Goal: Task Accomplishment & Management: Use online tool/utility

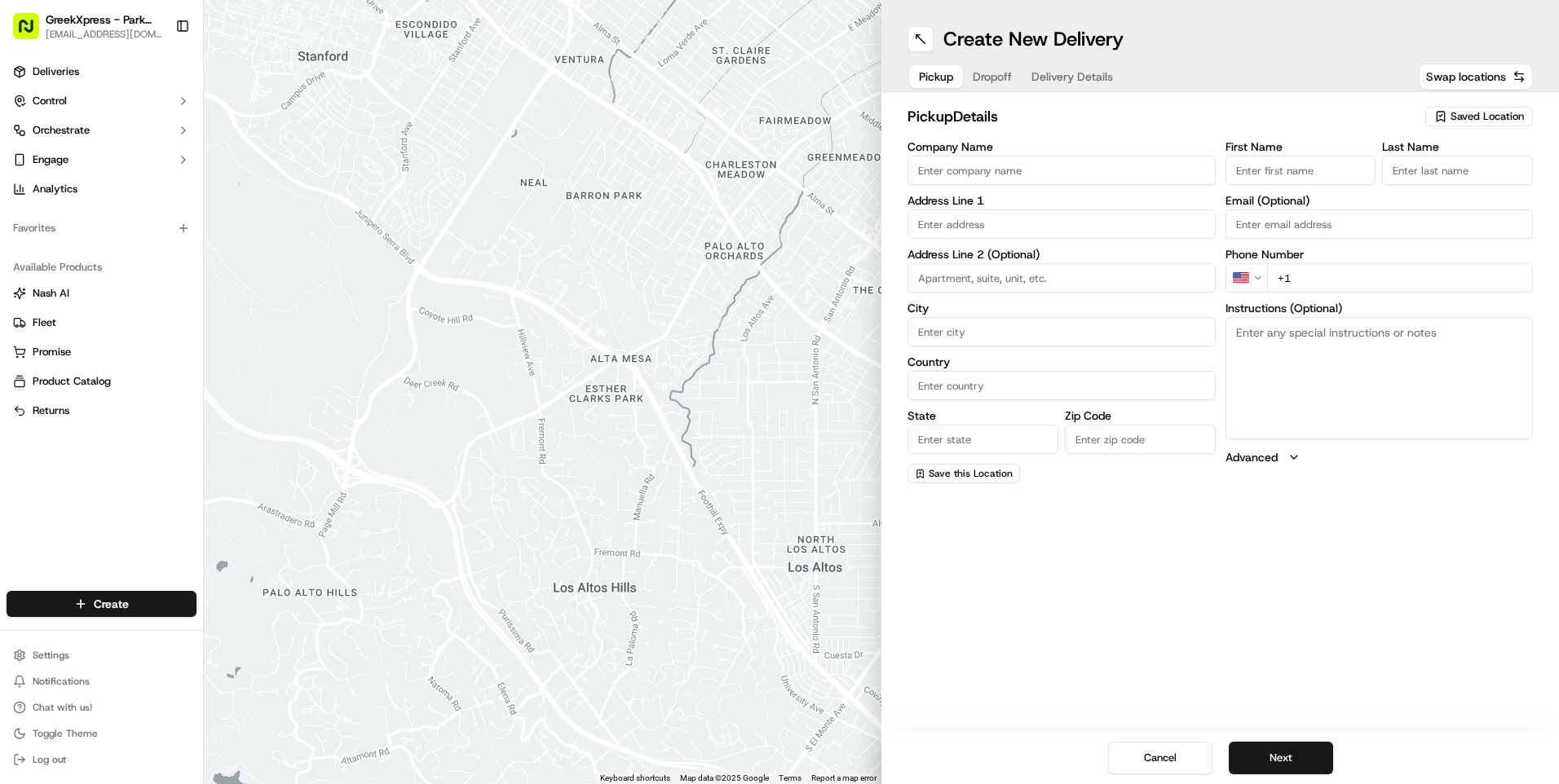
click at [1485, 119] on span "Saved Location" at bounding box center [1486, 116] width 74 height 15
click at [1471, 113] on html "GreekXpress - Park Slope [EMAIL_ADDRESS][DOMAIN_NAME] Toggle Sidebar Deliveries…" at bounding box center [780, 392] width 1559 height 784
click at [1439, 171] on span "Greek Xpress - Park Slope" at bounding box center [1451, 177] width 201 height 15
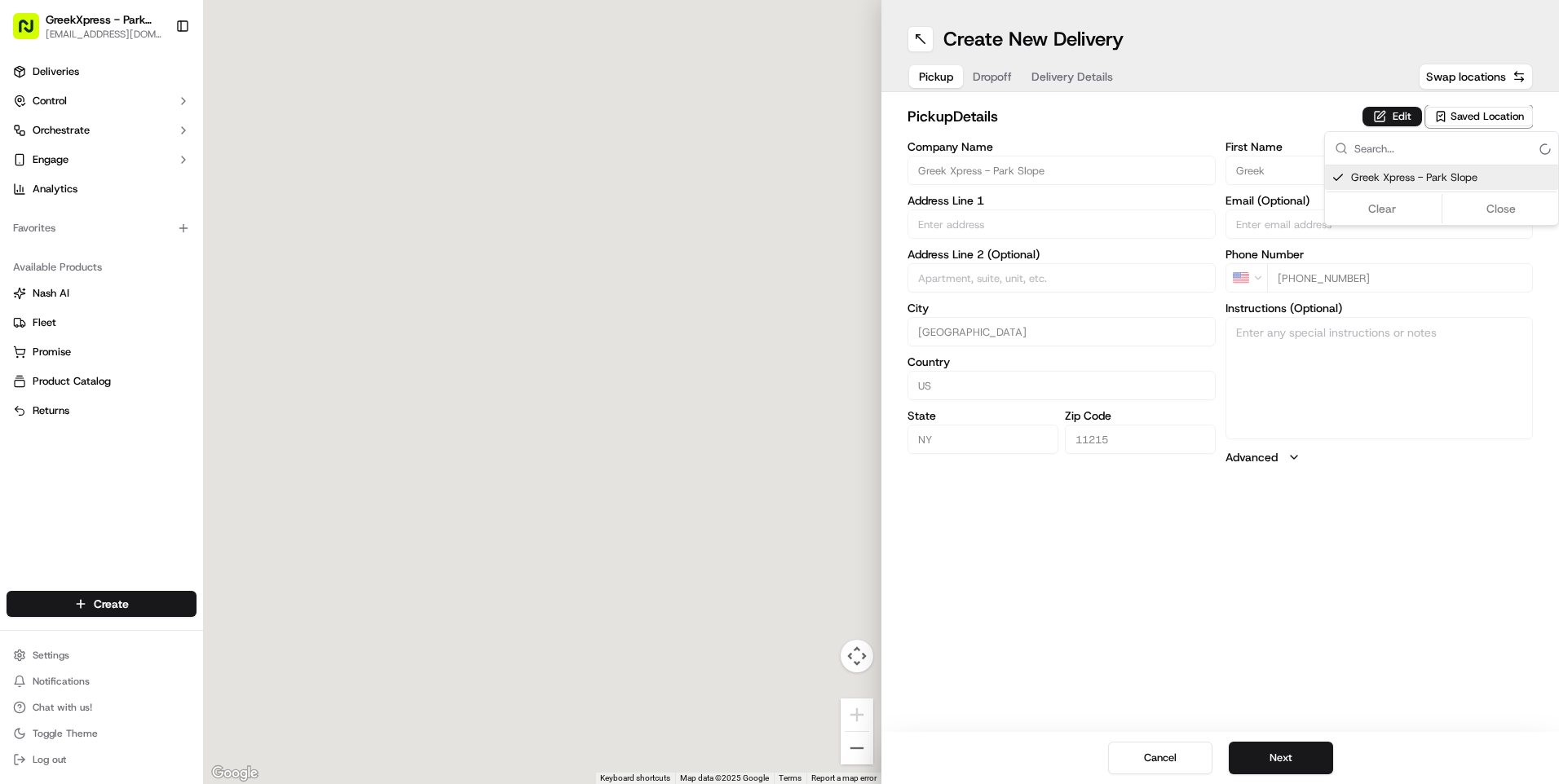
type input "Greek Xpress - Park Slope"
type input "[STREET_ADDRESS]"
type input "[GEOGRAPHIC_DATA]"
type input "US"
type input "NY"
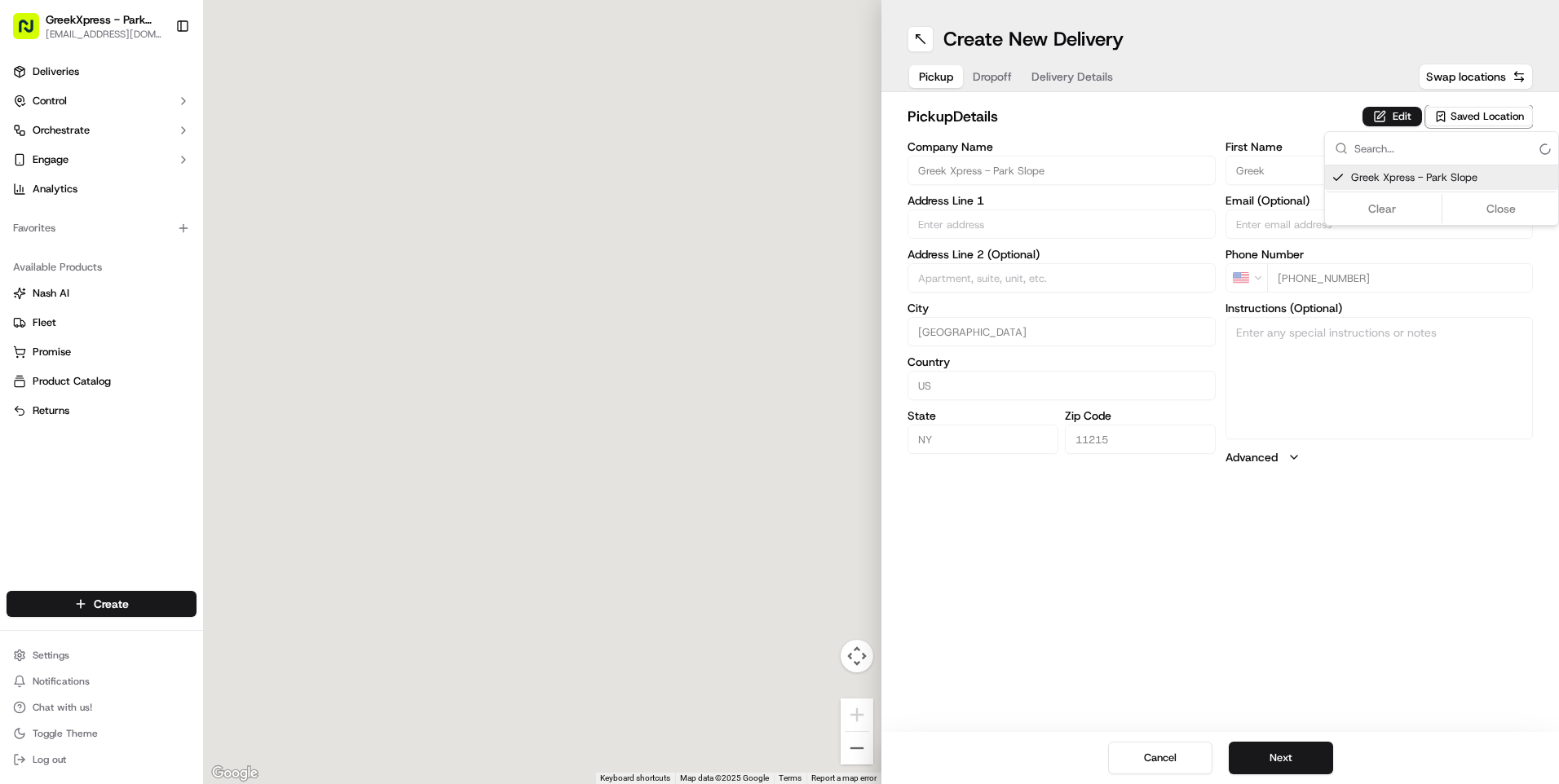
type input "11215"
type input "Greek"
type input "Xpress"
type input "[PHONE_NUMBER]"
click at [994, 74] on html "GreekXpress - Park Slope [EMAIL_ADDRESS][DOMAIN_NAME] Toggle Sidebar Deliveries…" at bounding box center [780, 392] width 1559 height 784
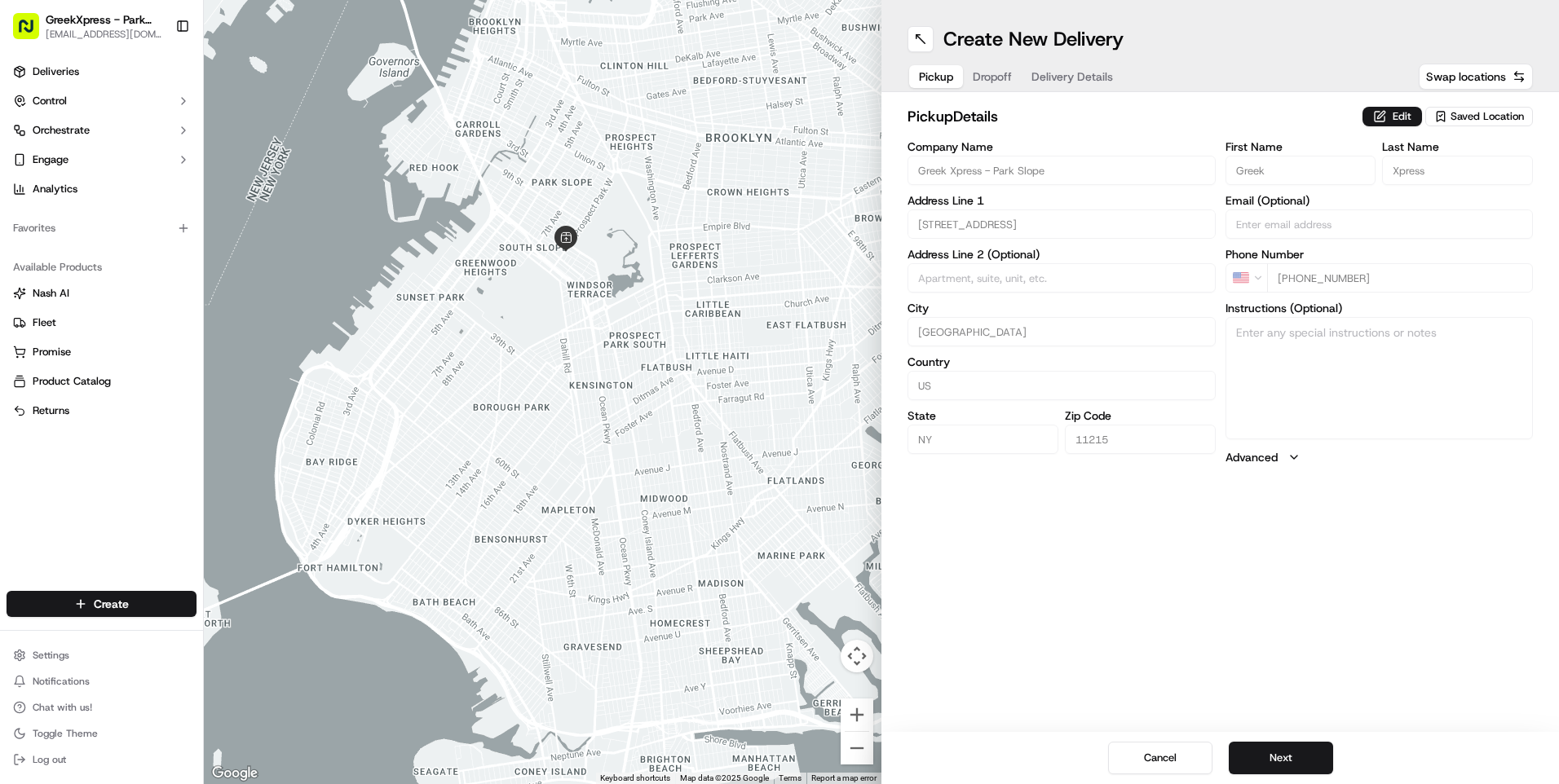
drag, startPoint x: 992, startPoint y: 69, endPoint x: 989, endPoint y: 77, distance: 8.5
click at [989, 76] on button "Dropoff" at bounding box center [992, 76] width 59 height 23
click at [976, 165] on input "Company Name" at bounding box center [1061, 170] width 308 height 29
click at [918, 227] on div "Address Line 1" at bounding box center [1061, 216] width 308 height 44
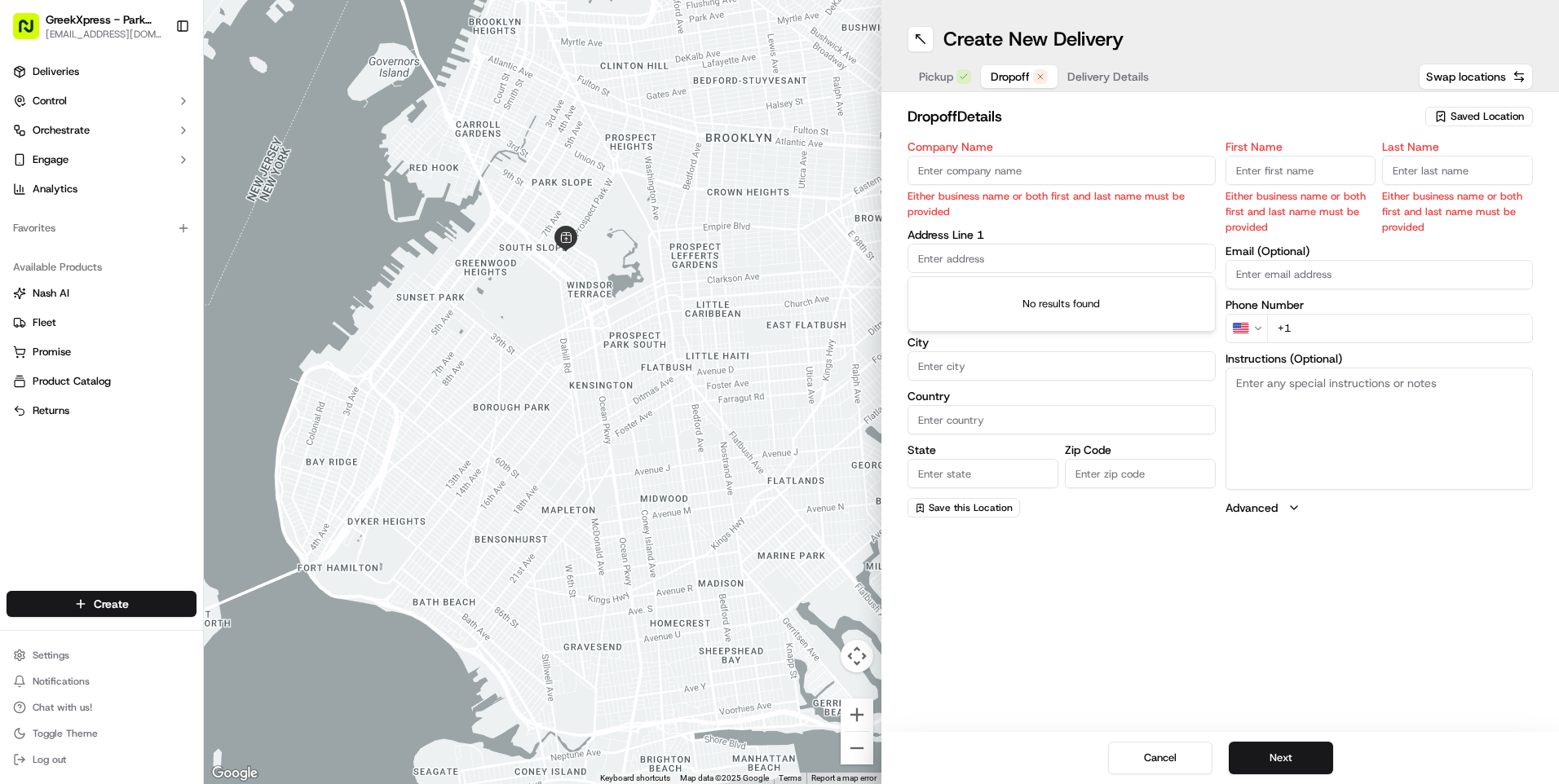
click at [951, 249] on input "text" at bounding box center [1061, 258] width 308 height 29
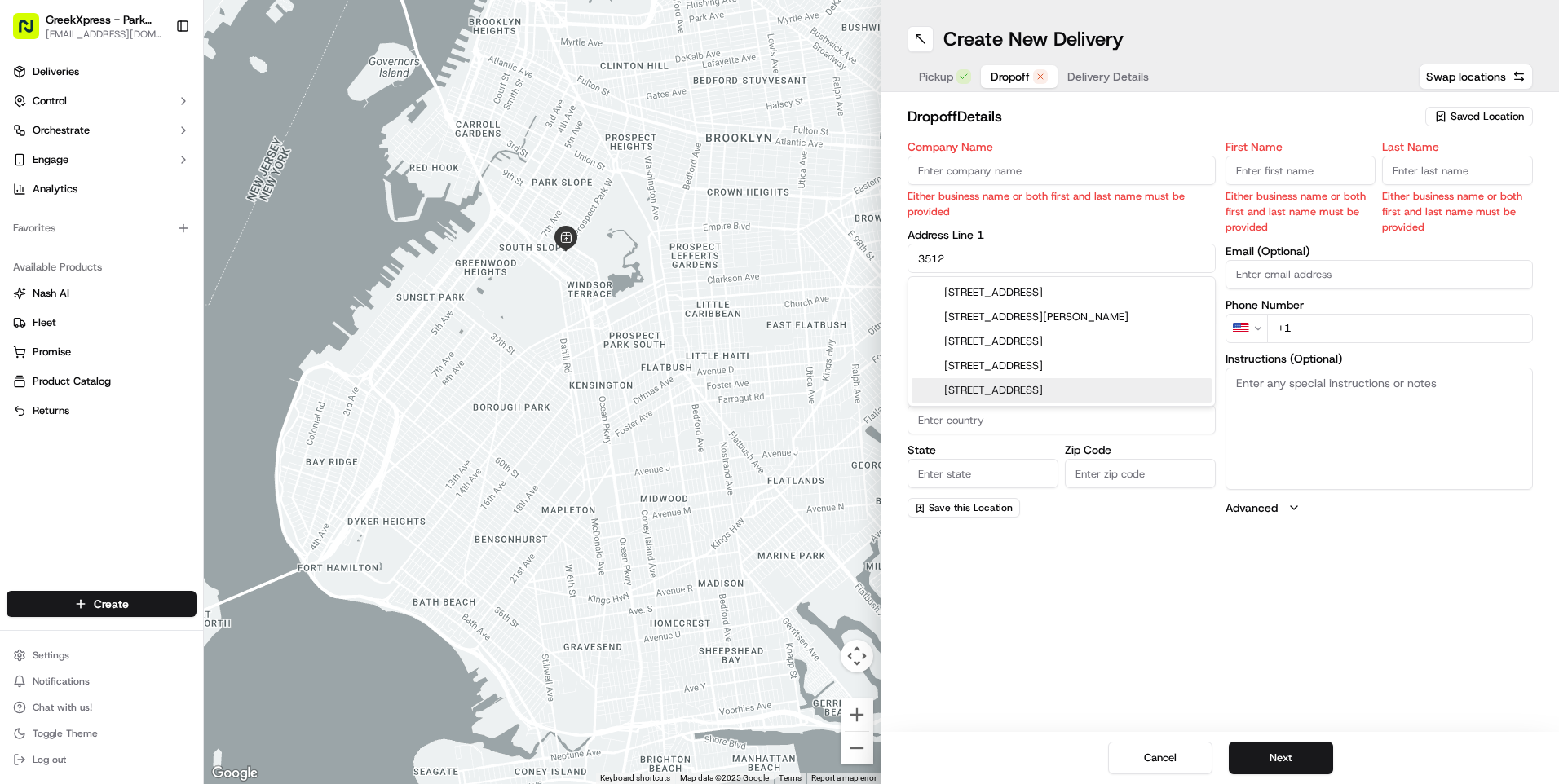
click at [1027, 387] on div "[STREET_ADDRESS]" at bounding box center [1061, 390] width 300 height 25
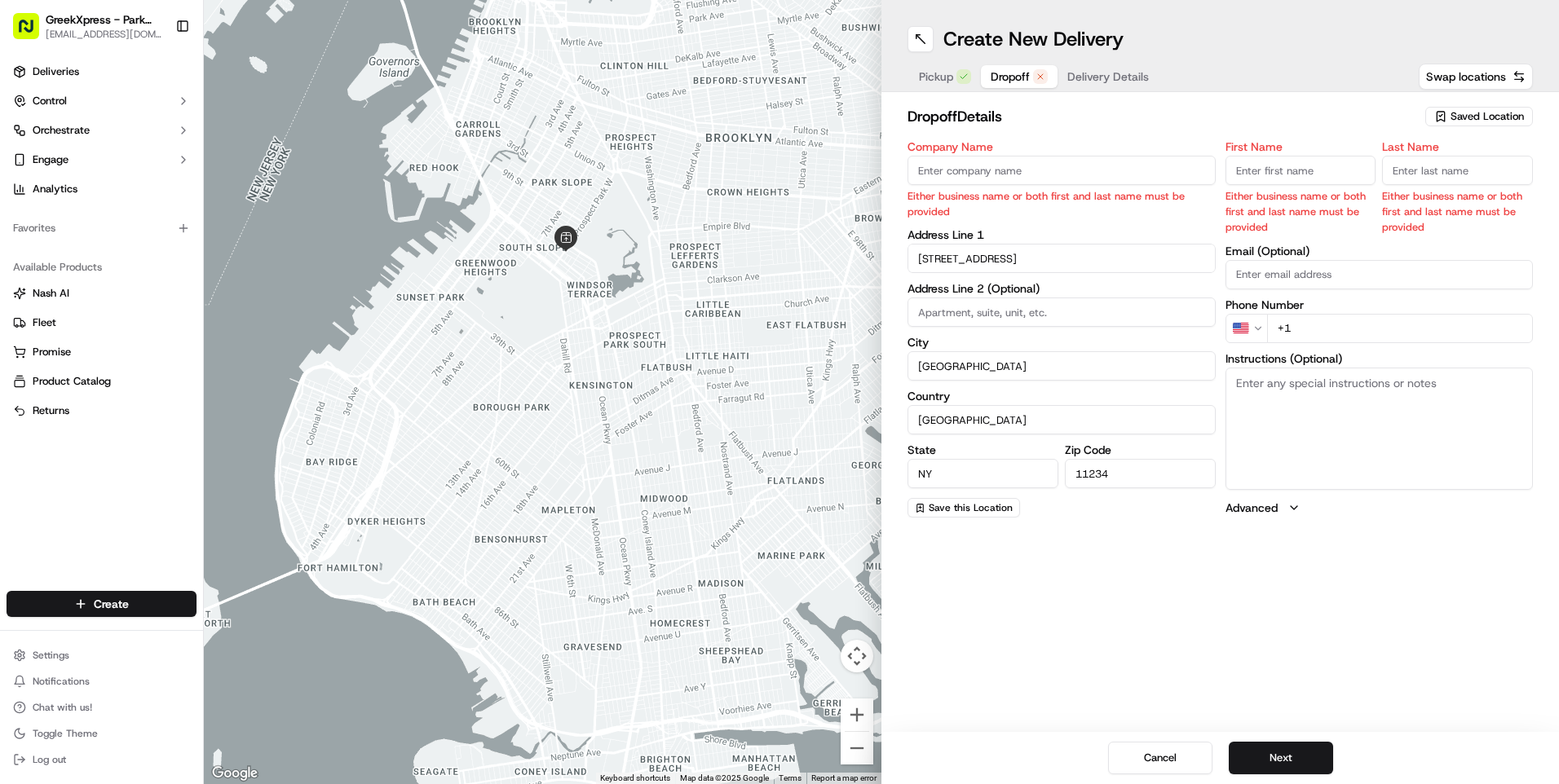
type input "[STREET_ADDRESS]"
type input "[GEOGRAPHIC_DATA]"
type input "NY"
type input "11234"
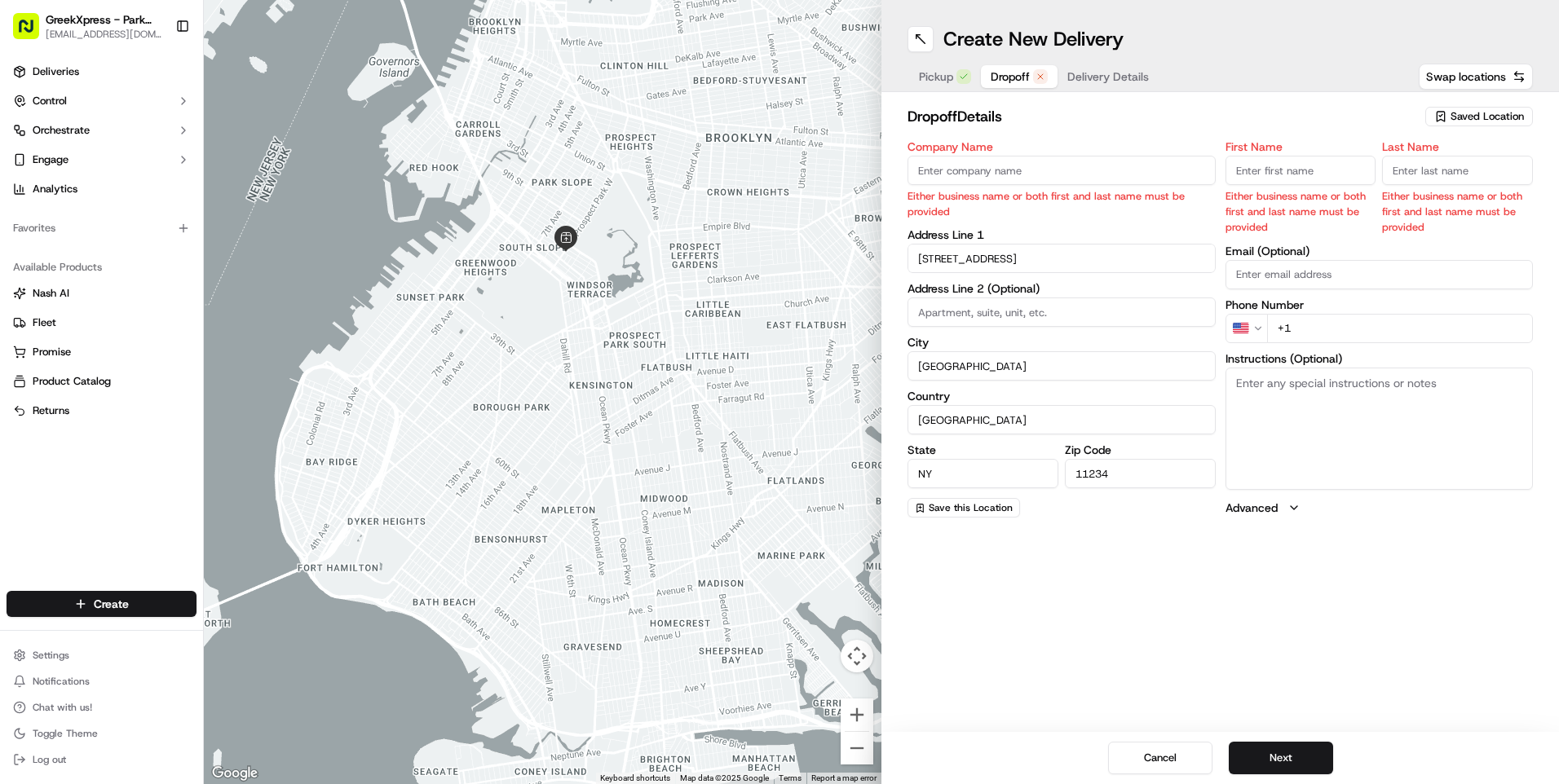
type input "[STREET_ADDRESS]"
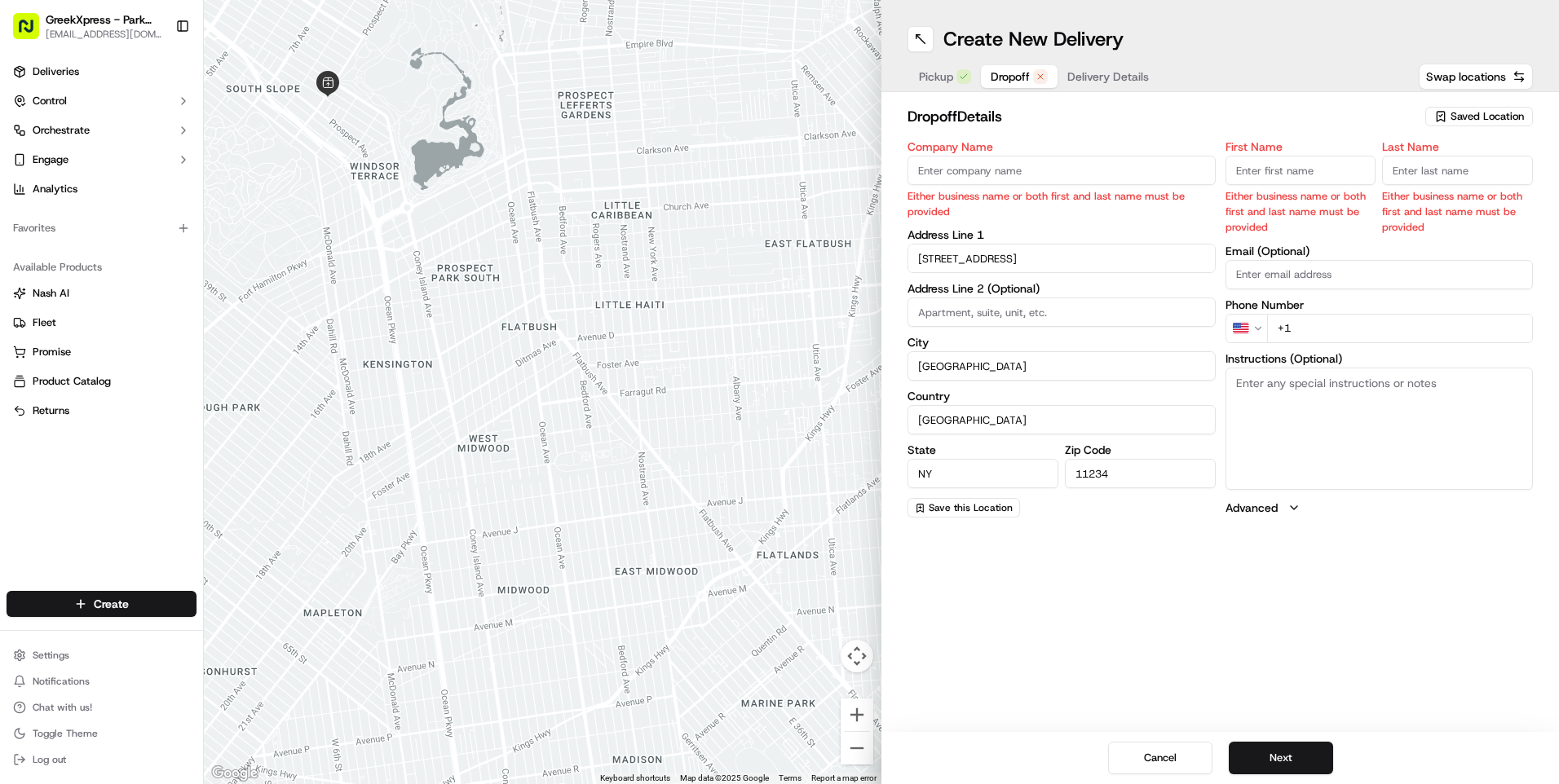
click at [1010, 178] on input "Company Name" at bounding box center [1061, 170] width 308 height 29
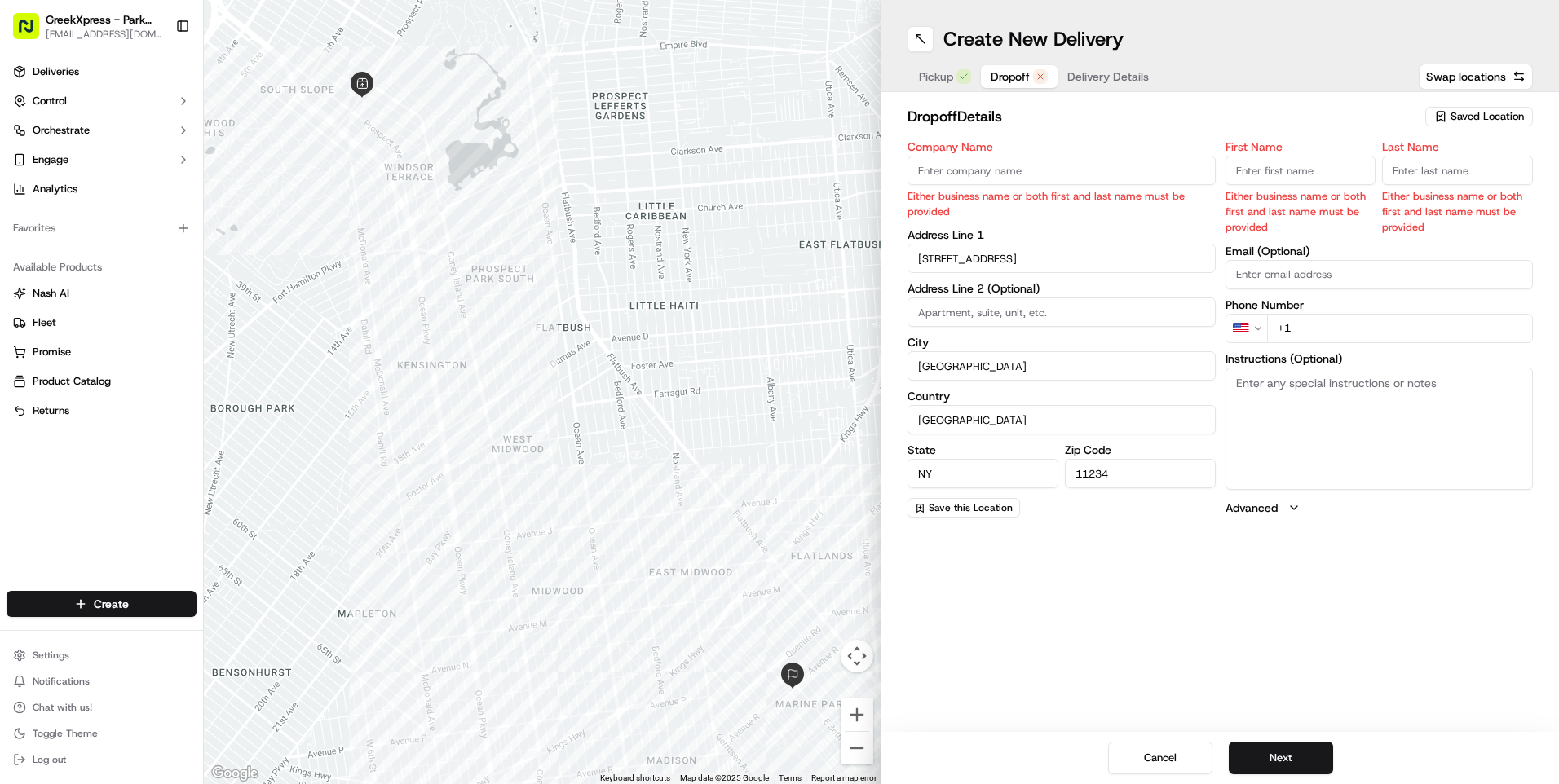
type input "DELIVERY"
type input "[PERSON_NAME]"
type input "a"
click at [1306, 327] on div "First Name [PERSON_NAME] business name or both first and last name must be prov…" at bounding box center [1379, 328] width 308 height 376
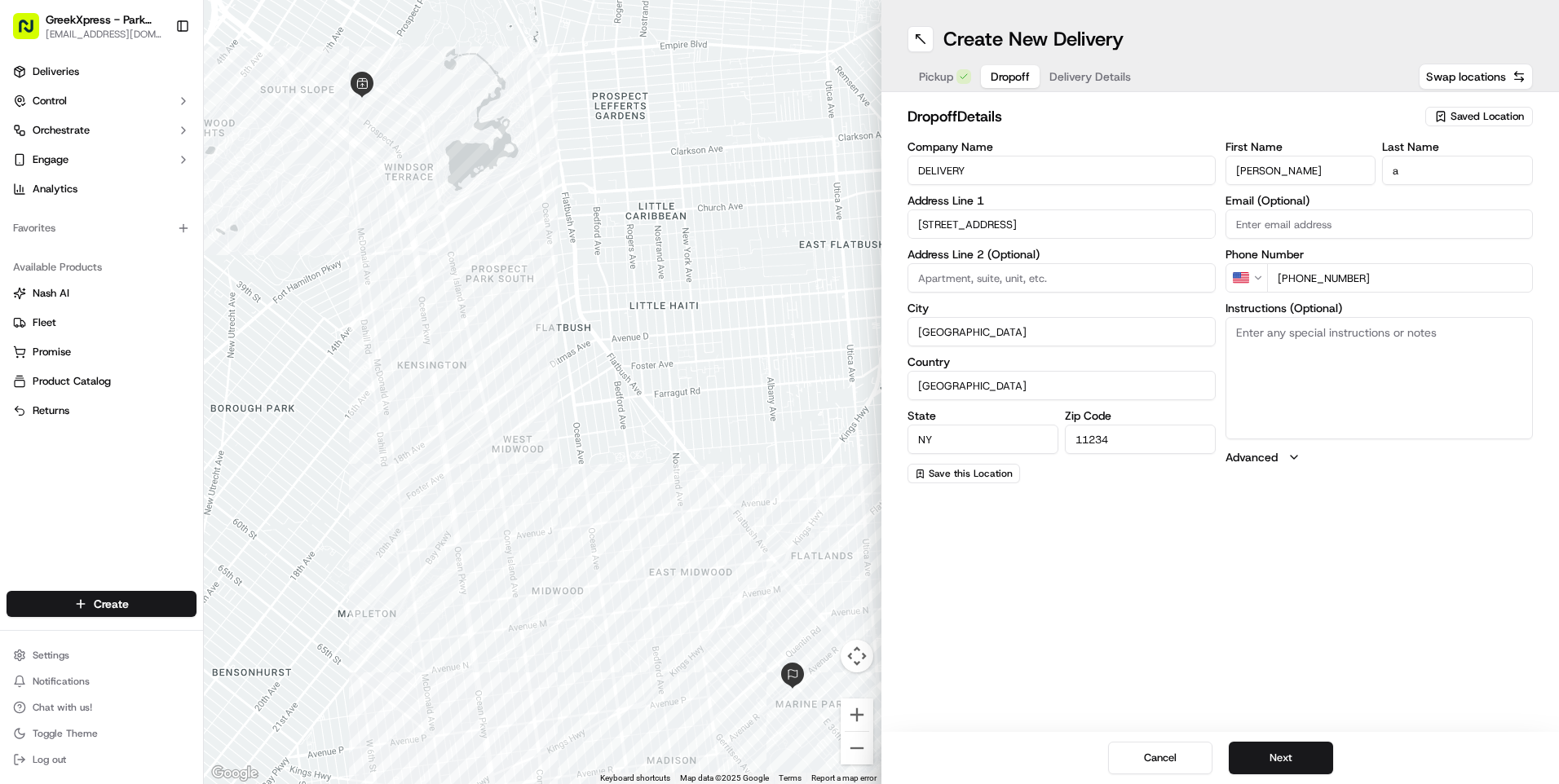
type input "[PHONE_NUMBER]"
click at [1067, 268] on input at bounding box center [1061, 278] width 308 height 29
click at [1264, 365] on textarea "Instructions (Optional)" at bounding box center [1379, 378] width 308 height 122
type textarea "2"
click at [1081, 626] on div "Create New Delivery Pickup Dropoff Delivery Details Swap locations dropoff Deta…" at bounding box center [1220, 392] width 677 height 784
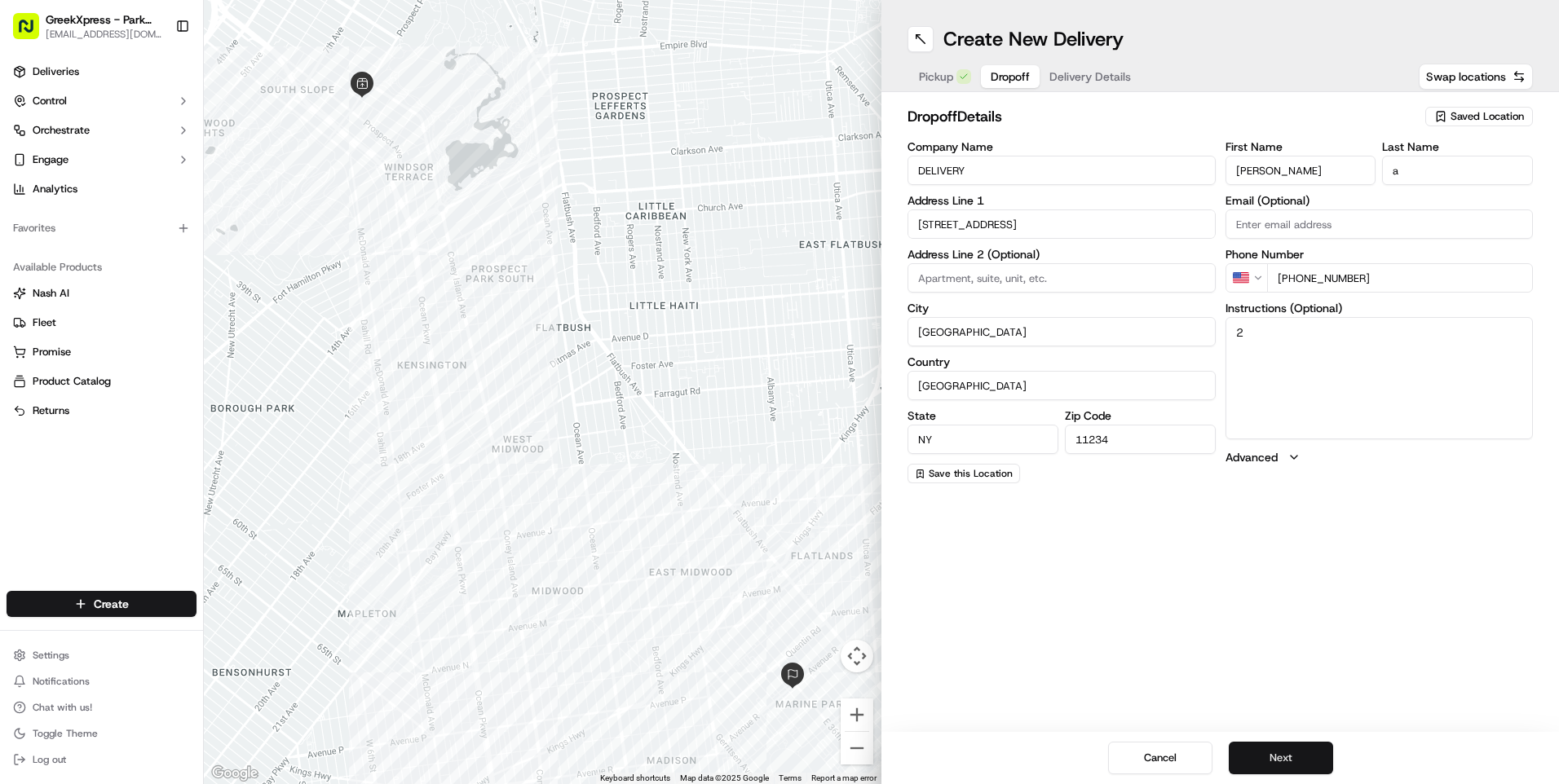
click at [1308, 751] on button "Next" at bounding box center [1281, 757] width 104 height 32
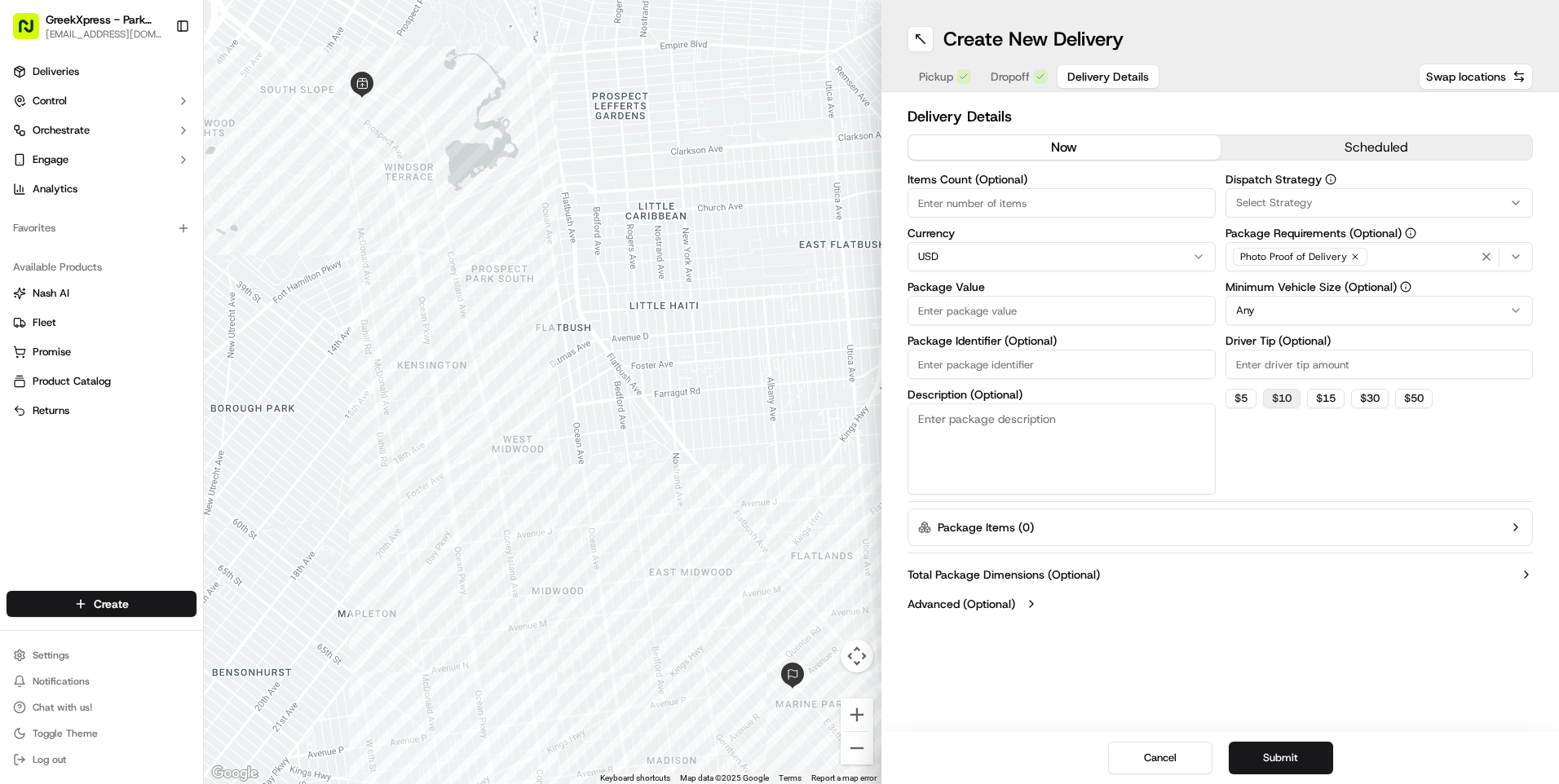
click at [1276, 392] on button "$ 10" at bounding box center [1282, 399] width 37 height 20
click at [976, 203] on input "Items Count (Optional)" at bounding box center [1061, 203] width 308 height 29
click at [1250, 363] on input "10" at bounding box center [1379, 364] width 308 height 29
type input "1"
type input "6"
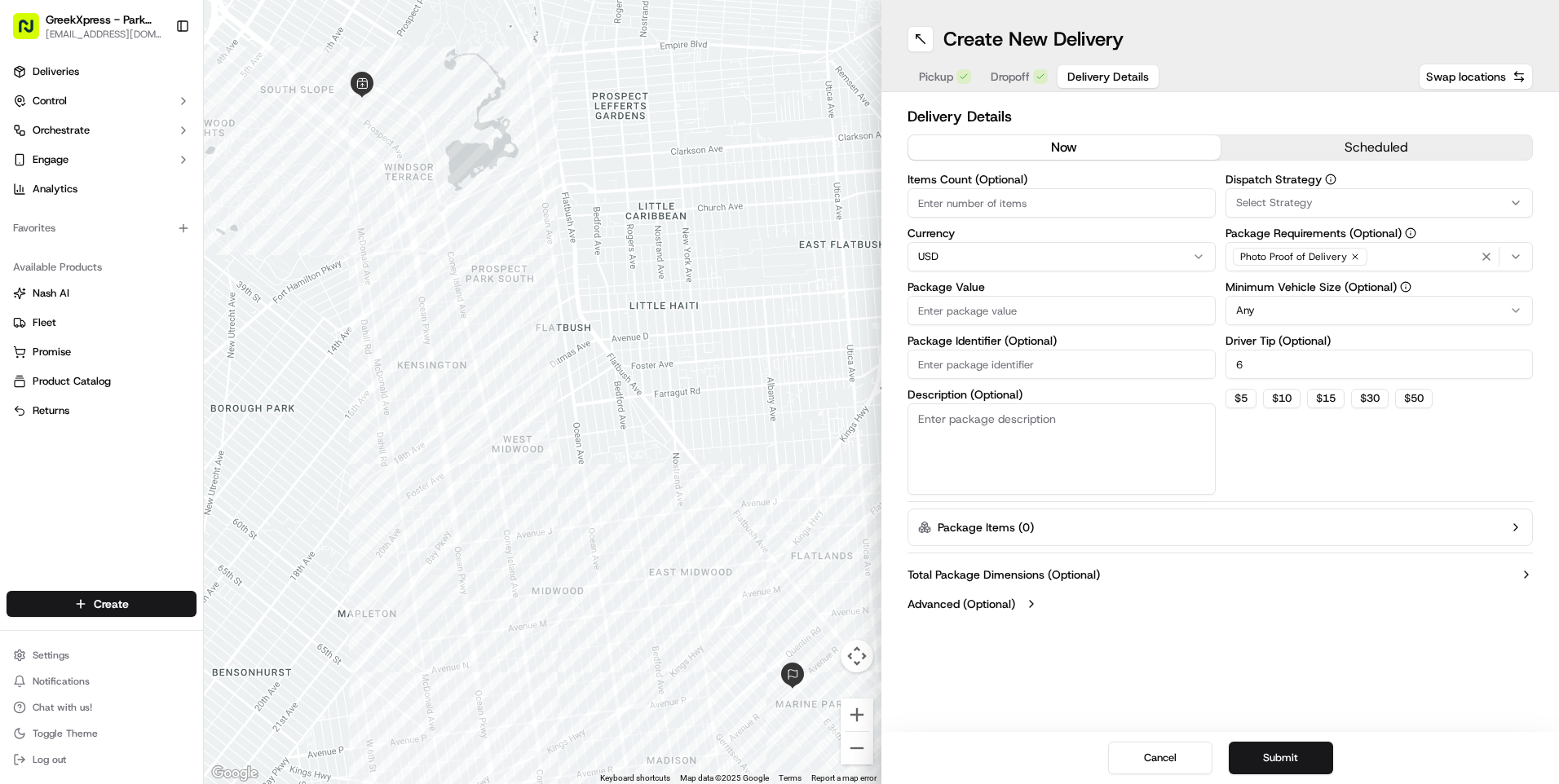
click at [974, 206] on input "Items Count (Optional)" at bounding box center [1061, 203] width 308 height 29
type input "2"
click at [1011, 311] on input "Package Value" at bounding box center [1061, 310] width 308 height 29
type input "58.78"
click at [1312, 750] on button "Submit" at bounding box center [1281, 757] width 104 height 32
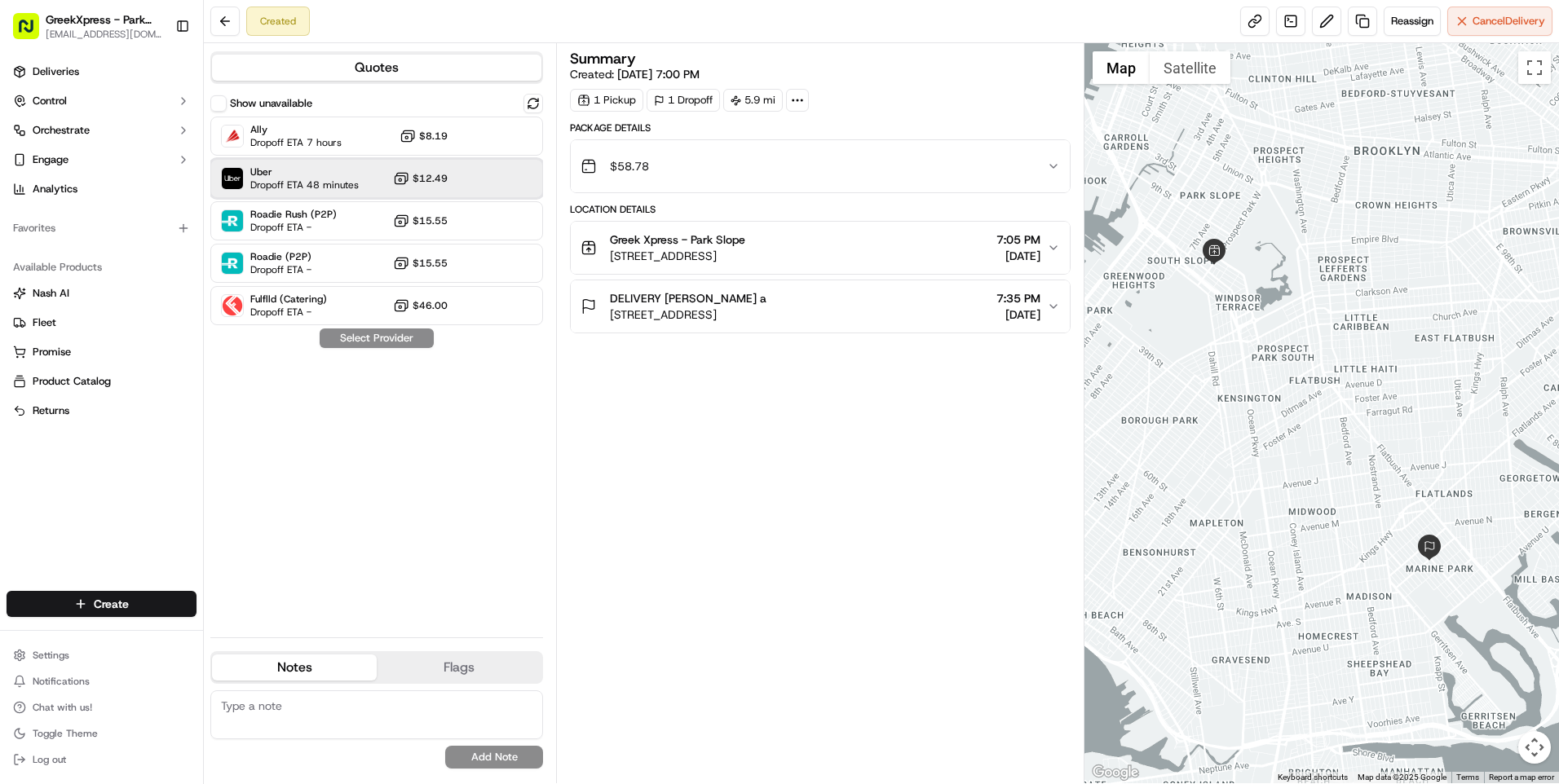
click at [519, 173] on div "Uber Dropoff ETA 48 minutes $12.49" at bounding box center [376, 179] width 332 height 39
click at [395, 337] on button "Assign Provider" at bounding box center [376, 338] width 116 height 20
